Goal: Information Seeking & Learning: Learn about a topic

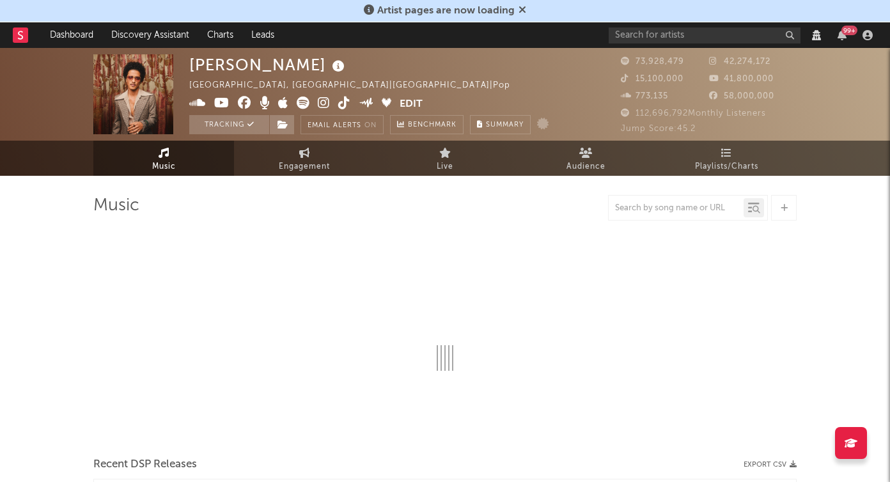
select select "View all"
select select "6m"
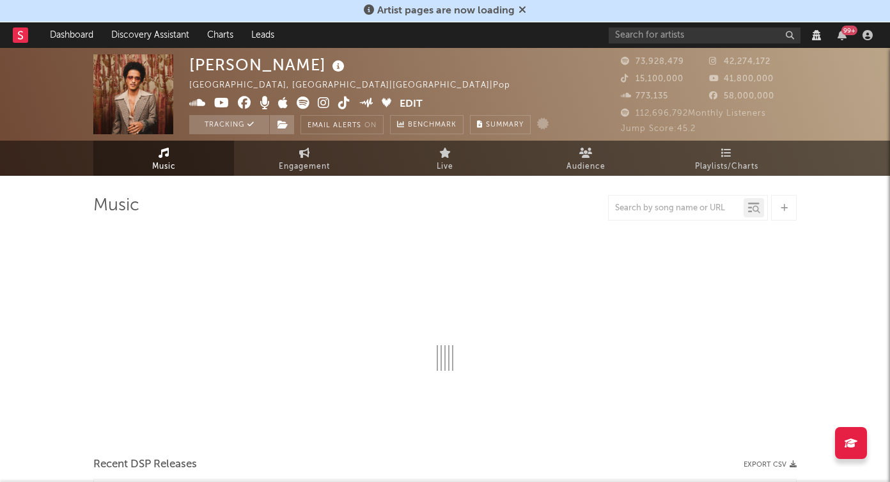
select select "View all"
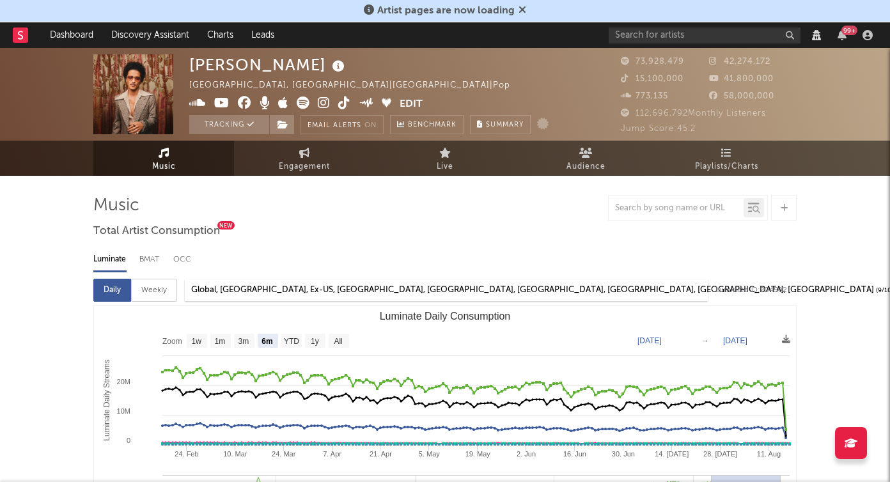
click at [311, 256] on div "Luminate BMAT OCC" at bounding box center [445, 260] width 704 height 22
click at [204, 335] on rect "Luminate Daily Consumption" at bounding box center [197, 341] width 20 height 14
select select "1w"
type input "[DATE]"
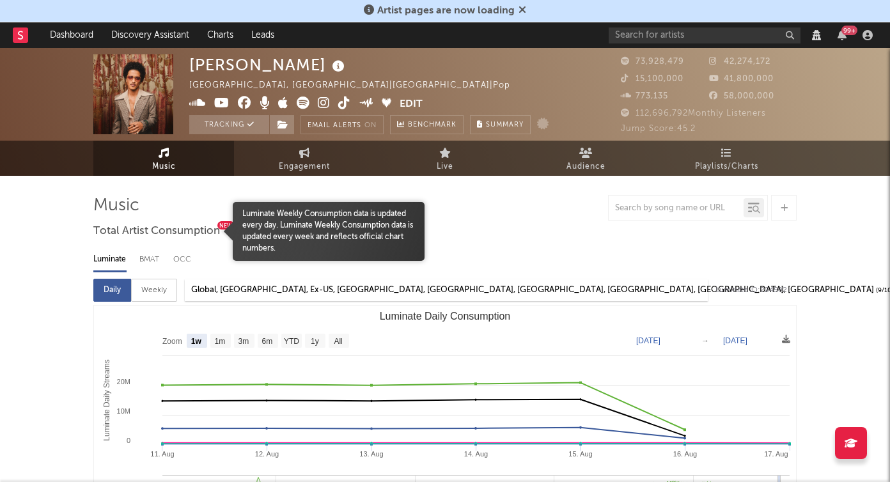
select select "View all"
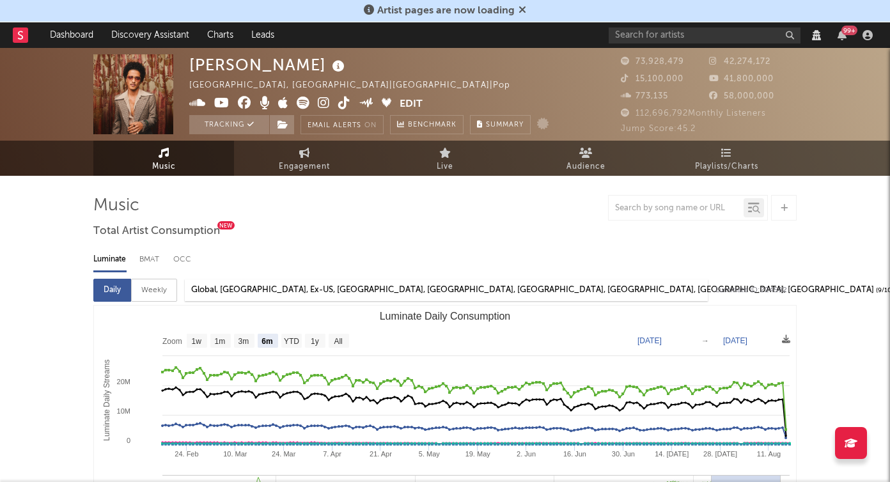
drag, startPoint x: 168, startPoint y: 321, endPoint x: 190, endPoint y: 337, distance: 27.5
click at [187, 336] on icon "Created with Highcharts 10.3.3 Luminate Daily Streams Luminate Daily Consumptio…" at bounding box center [445, 434] width 702 height 256
click at [201, 342] on text "1w" at bounding box center [197, 341] width 10 height 9
select select "1w"
type input "[DATE]"
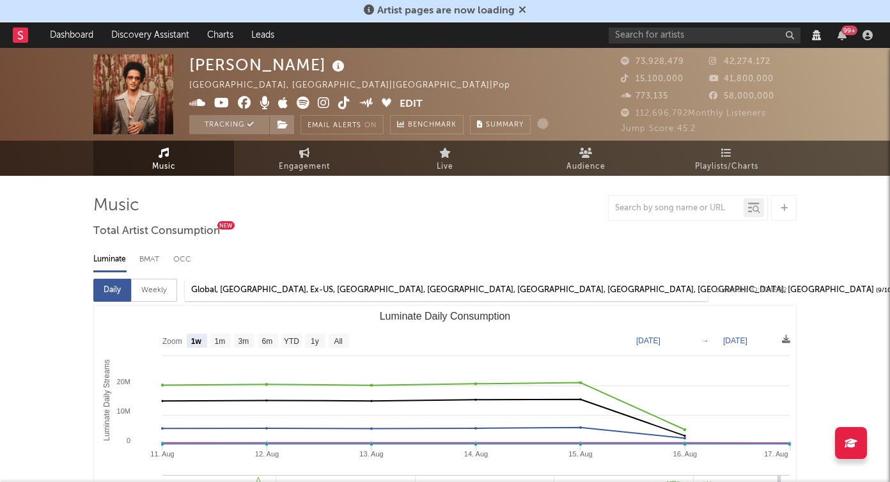
click at [238, 202] on div at bounding box center [445, 208] width 704 height 26
